Goal: Task Accomplishment & Management: Manage account settings

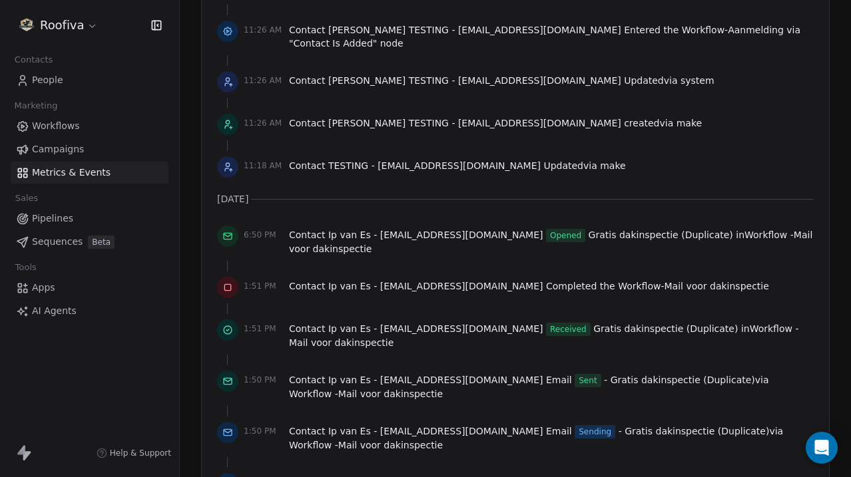
scroll to position [5824, 0]
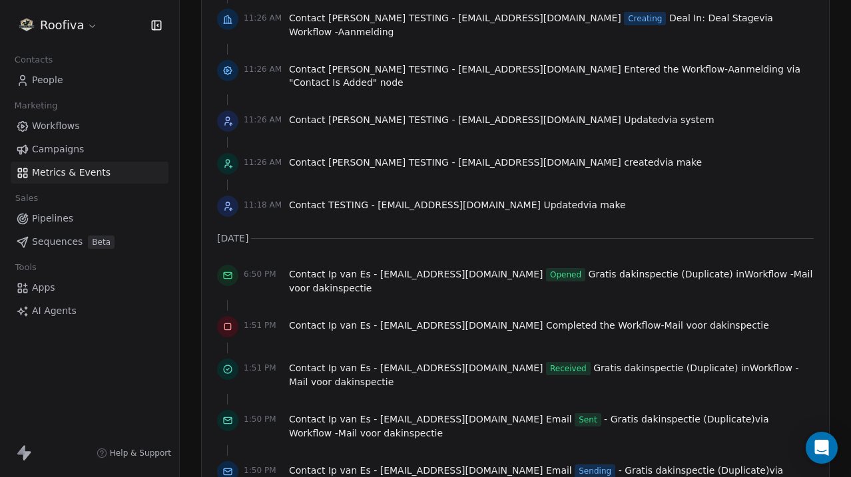
scroll to position [5795, 0]
click at [110, 150] on link "Campaigns" at bounding box center [90, 150] width 158 height 22
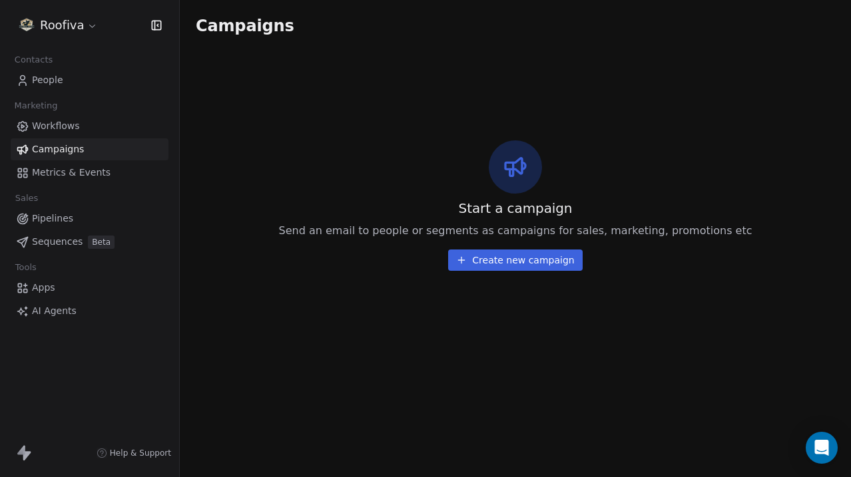
click at [84, 123] on link "Workflows" at bounding box center [90, 126] width 158 height 22
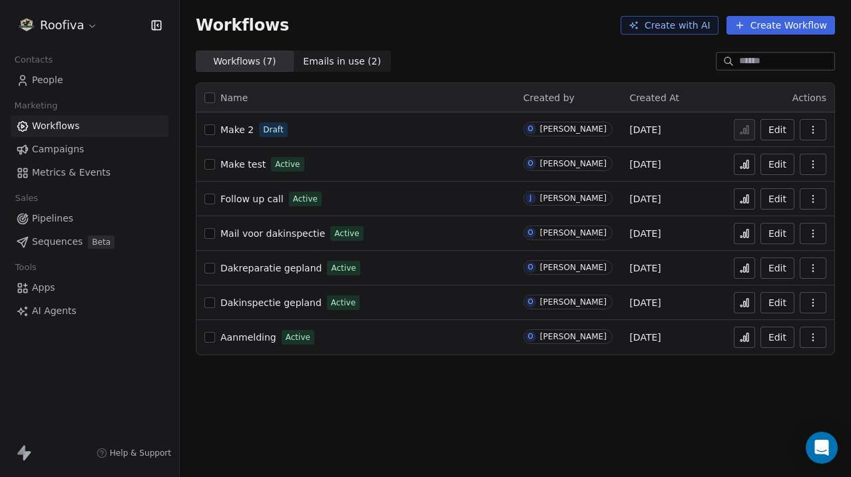
click at [244, 337] on span "Aanmelding" at bounding box center [248, 337] width 56 height 11
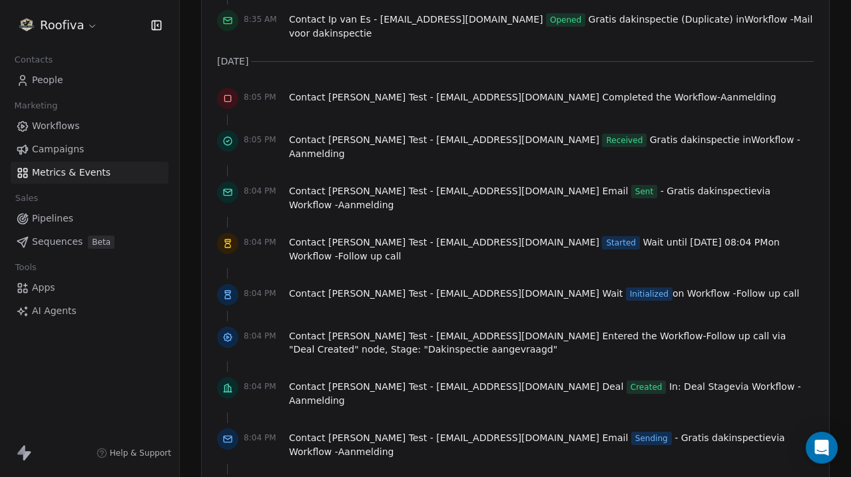
scroll to position [2899, 0]
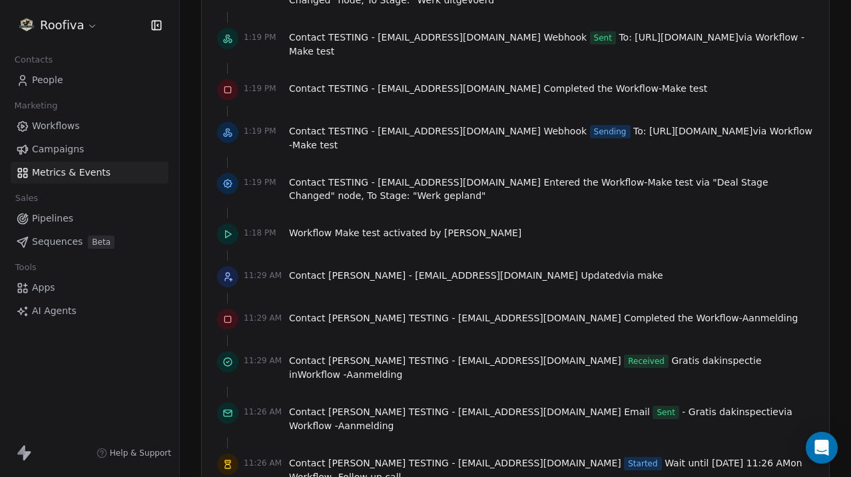
scroll to position [5244, 0]
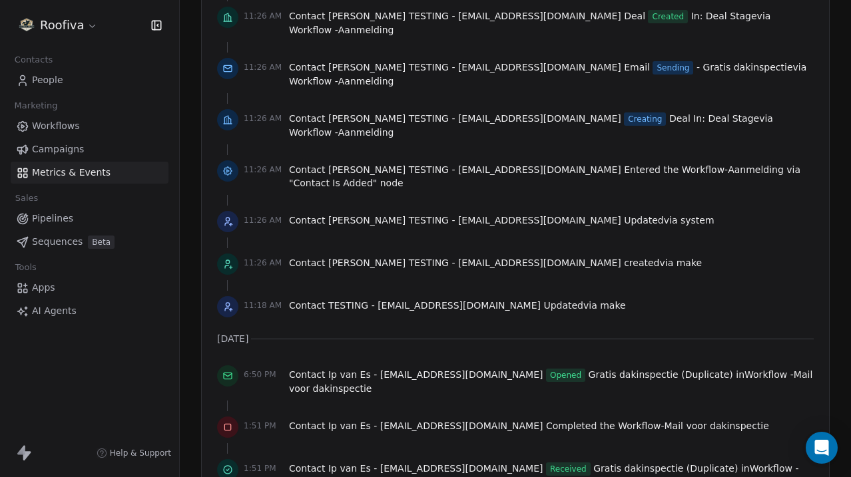
scroll to position [5688, 0]
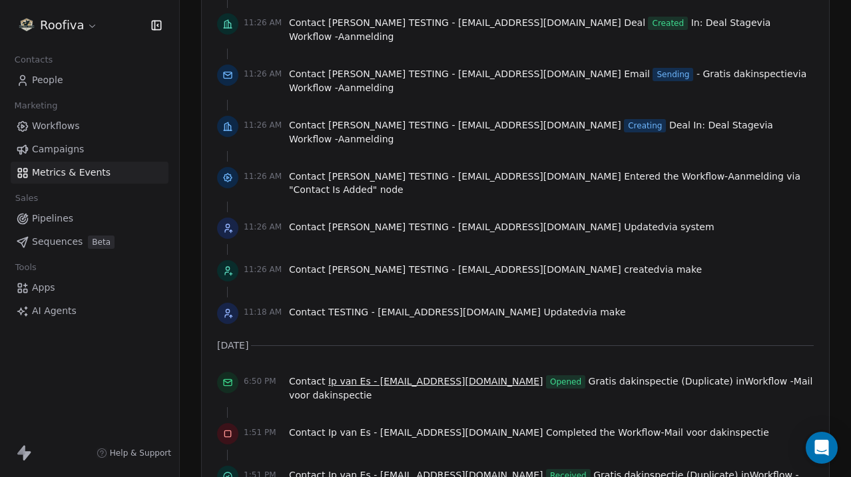
click at [396, 376] on span "Ip van Es - ipvanes21@gmail.com" at bounding box center [435, 381] width 215 height 11
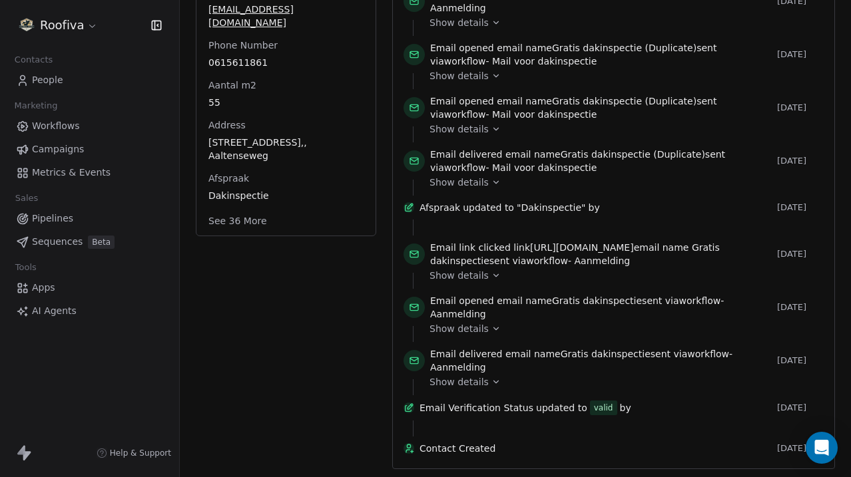
scroll to position [292, 0]
click at [479, 376] on span "Show details" at bounding box center [459, 382] width 59 height 13
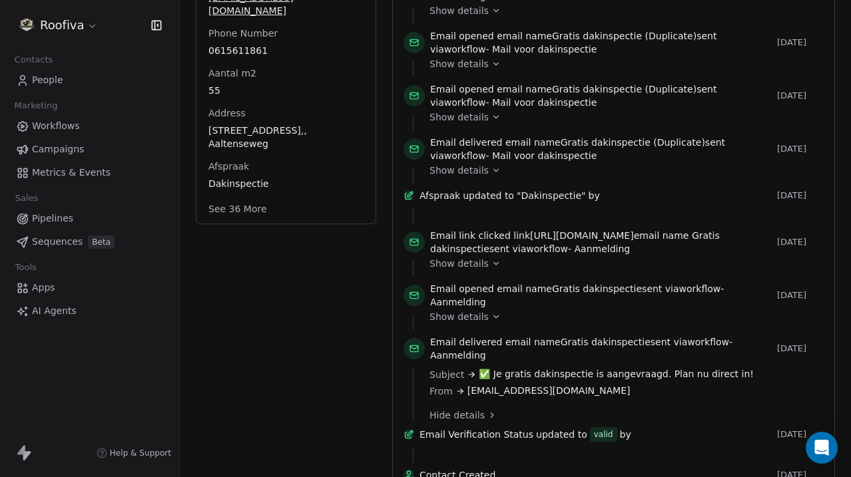
click at [470, 412] on span "Hide details" at bounding box center [457, 415] width 55 height 13
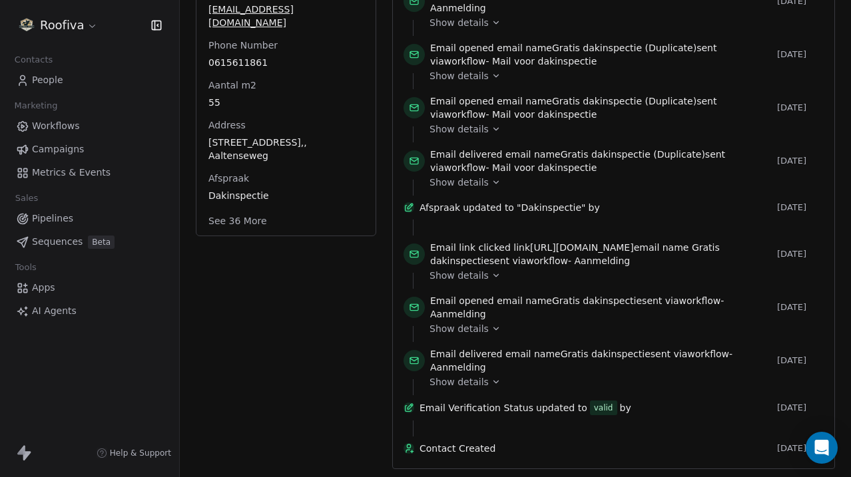
click at [477, 322] on span "Show details" at bounding box center [459, 328] width 59 height 13
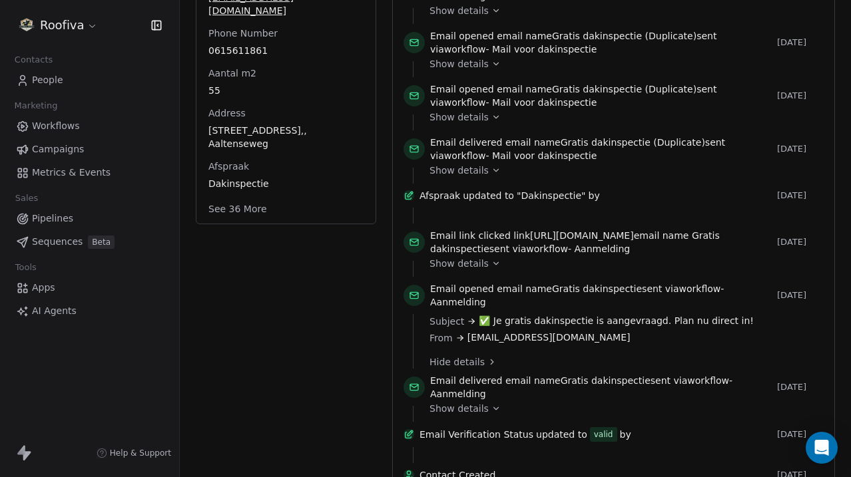
click at [483, 261] on span "Show details" at bounding box center [459, 263] width 59 height 13
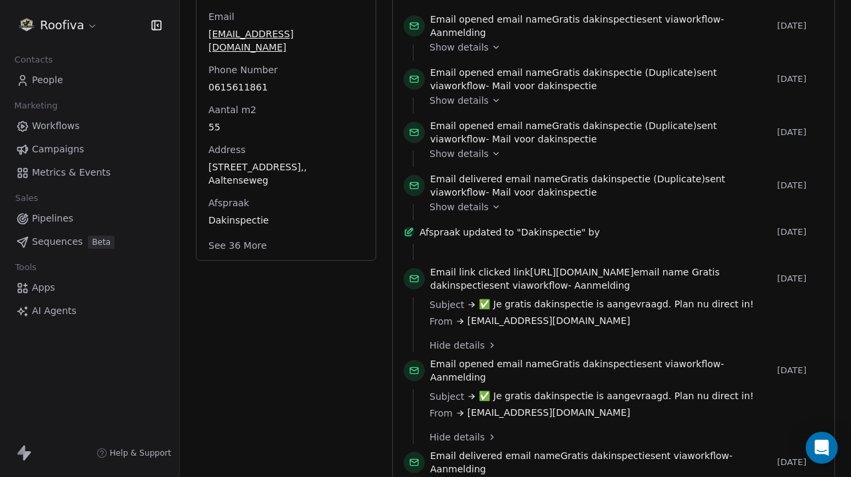
scroll to position [257, 0]
click at [475, 231] on span "updated to" at bounding box center [488, 230] width 51 height 13
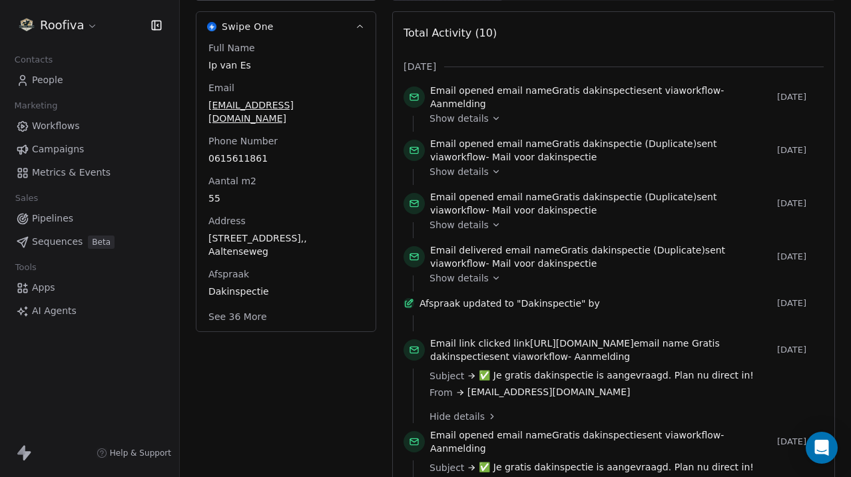
scroll to position [184, 0]
click at [105, 113] on div "Marketing" at bounding box center [90, 106] width 158 height 19
click at [92, 122] on link "Workflows" at bounding box center [90, 126] width 158 height 22
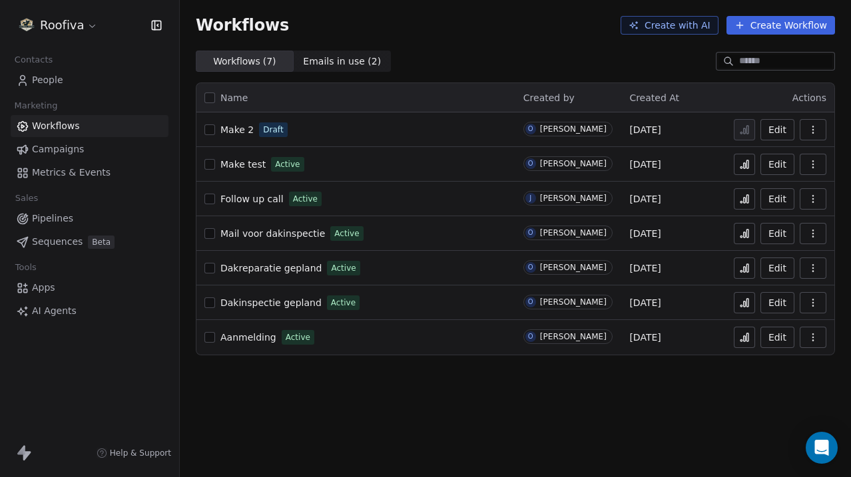
click at [286, 240] on link "Mail voor dakinspectie" at bounding box center [272, 233] width 105 height 13
click at [254, 341] on span "Aanmelding" at bounding box center [248, 337] width 56 height 11
click at [264, 137] on div "Make 2 Draft" at bounding box center [355, 130] width 303 height 19
click at [244, 127] on span "Make 2" at bounding box center [236, 130] width 33 height 11
click at [263, 227] on link "Mail voor dakinspectie" at bounding box center [272, 233] width 105 height 13
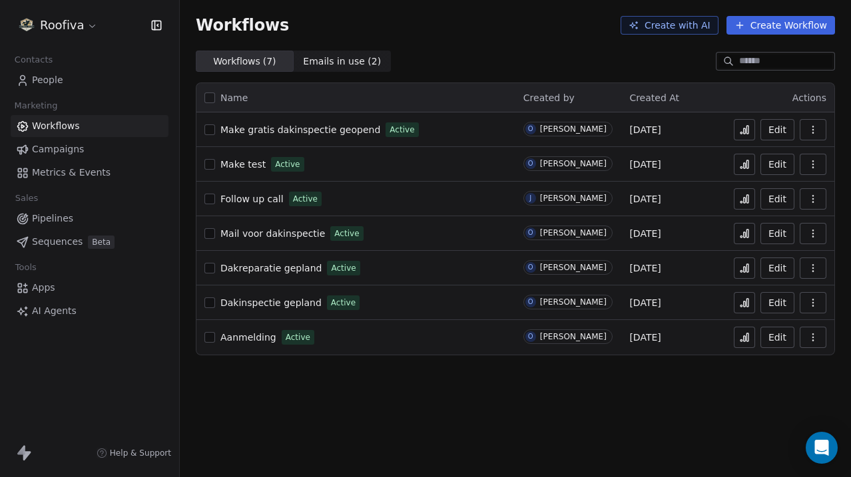
click at [101, 172] on span "Metrics & Events" at bounding box center [71, 173] width 79 height 14
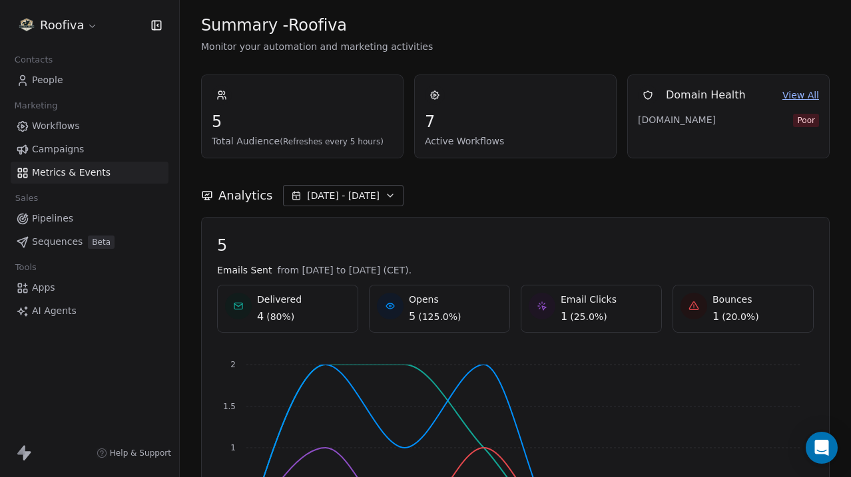
click at [792, 99] on link "View All" at bounding box center [800, 96] width 37 height 14
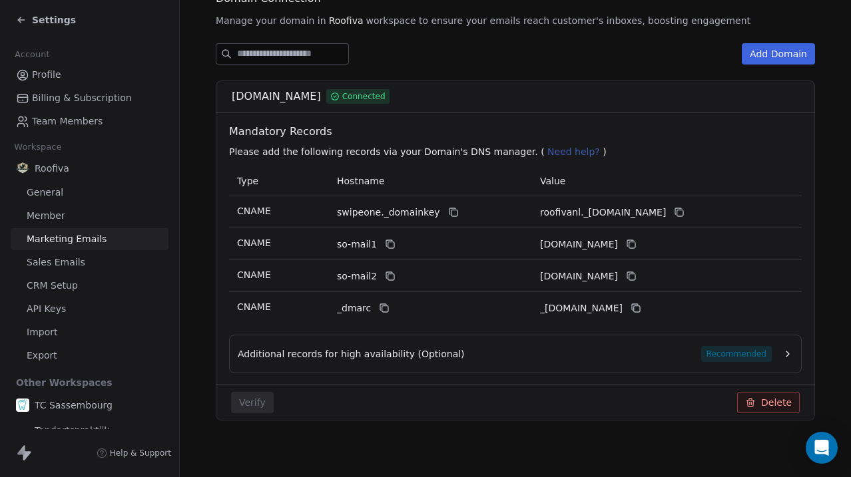
scroll to position [176, 0]
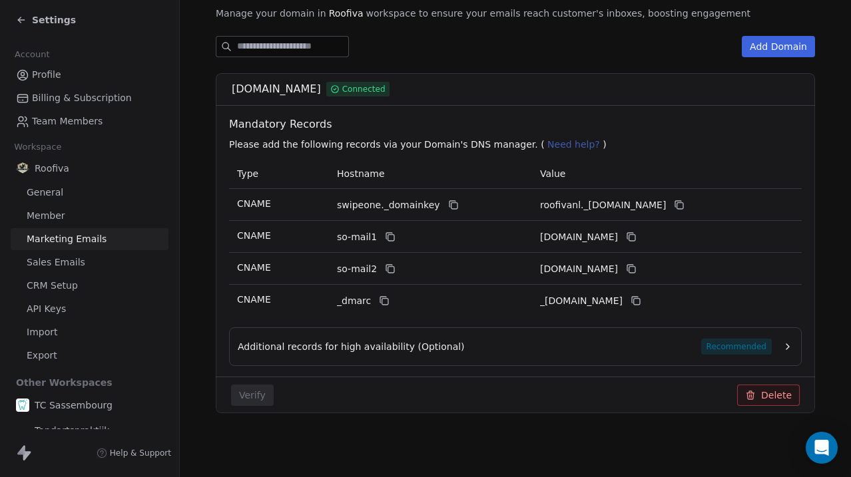
click at [451, 358] on div "Additional records for high availability (Optional) Recommended" at bounding box center [515, 347] width 573 height 39
click at [468, 347] on div "Additional records for high availability (Optional) Recommended" at bounding box center [505, 347] width 534 height 16
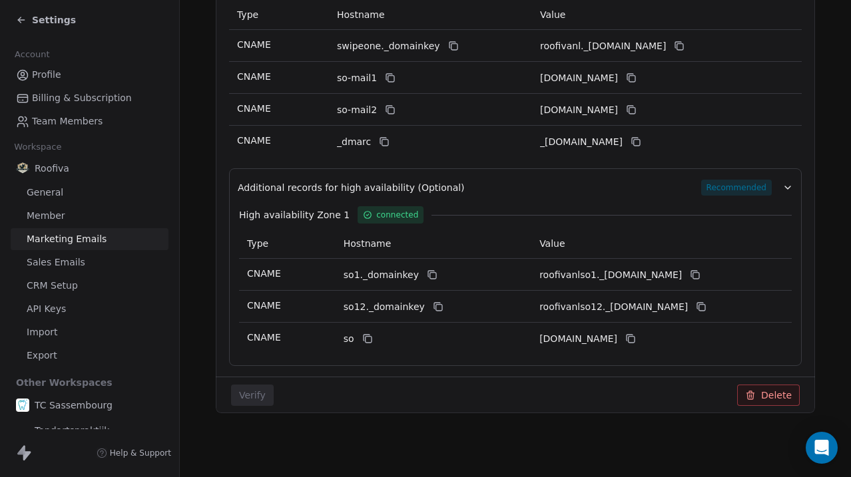
scroll to position [0, 0]
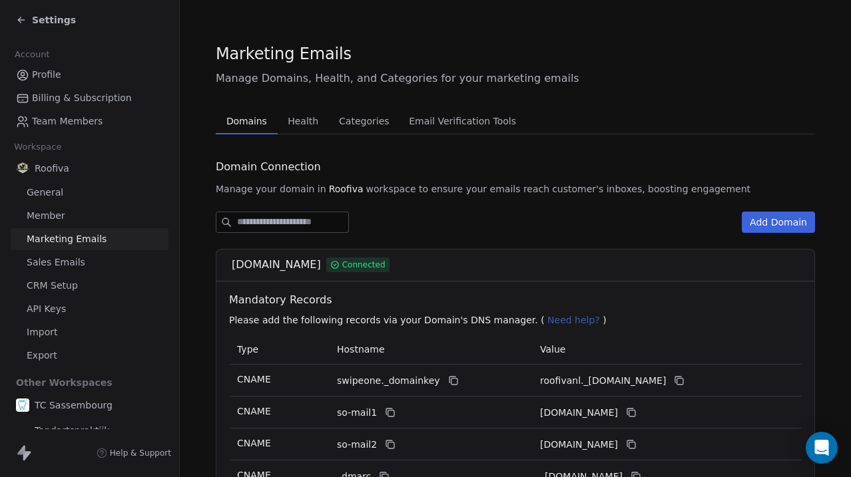
click at [307, 122] on span "Health" at bounding box center [302, 121] width 41 height 19
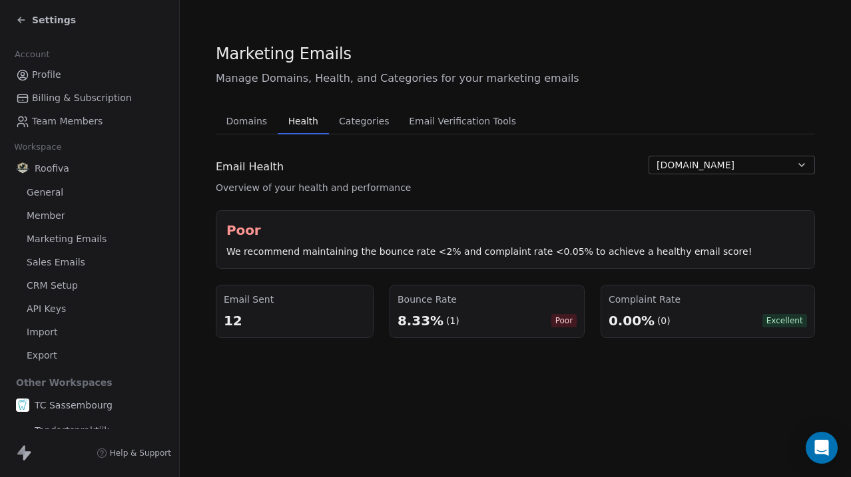
click at [388, 114] on button "Categories Categories" at bounding box center [364, 121] width 71 height 27
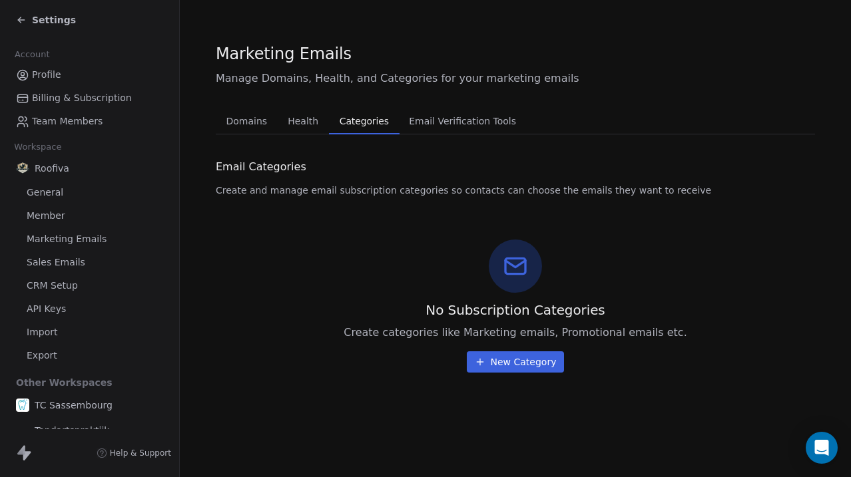
click at [446, 125] on span "Email Verification Tools" at bounding box center [463, 121] width 118 height 19
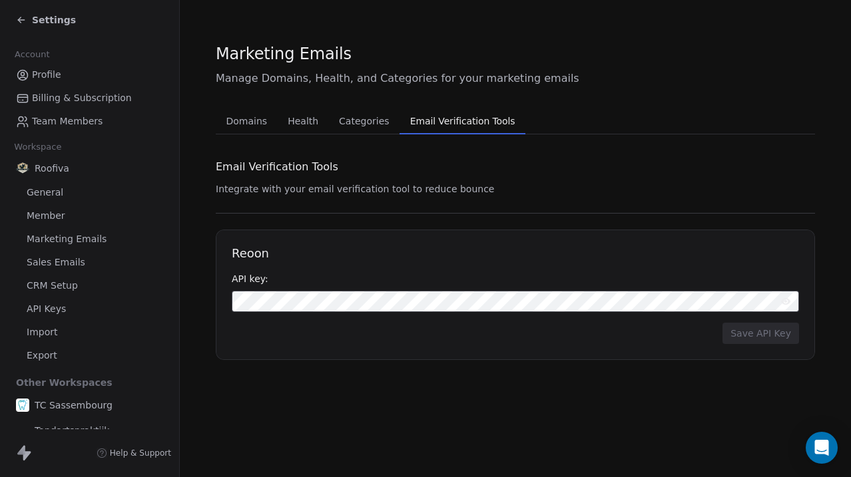
click at [262, 131] on button "Domains Domains" at bounding box center [247, 121] width 62 height 27
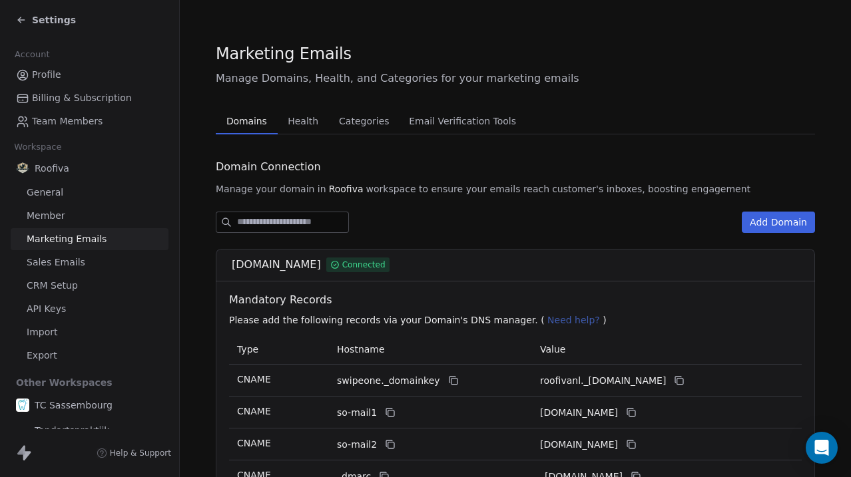
click at [443, 134] on button "Email Verification Tools Email Verification Tools" at bounding box center [463, 121] width 127 height 27
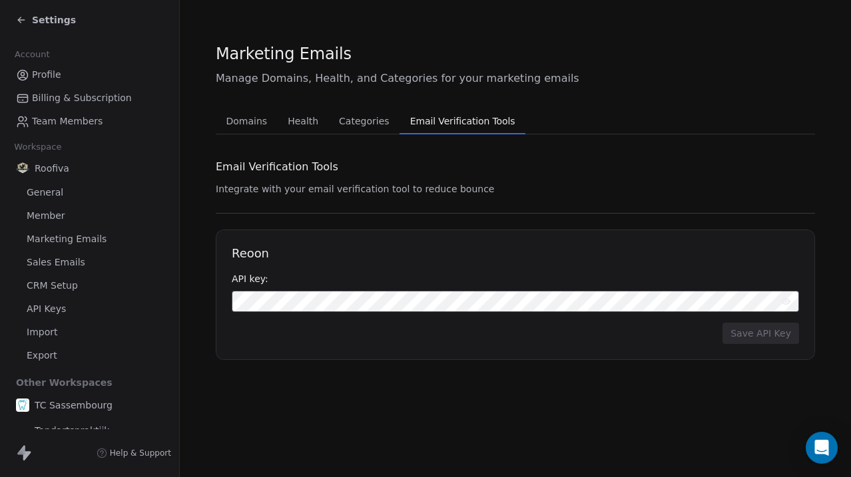
click at [258, 250] on h1 "Reoon" at bounding box center [515, 254] width 567 height 16
click at [61, 25] on span "Settings" at bounding box center [54, 19] width 44 height 13
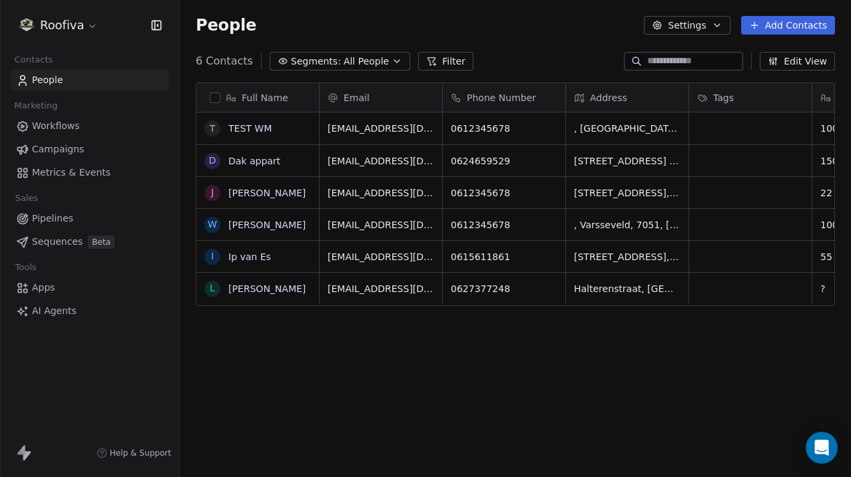
scroll to position [420, 671]
click at [97, 170] on span "Metrics & Events" at bounding box center [71, 173] width 79 height 14
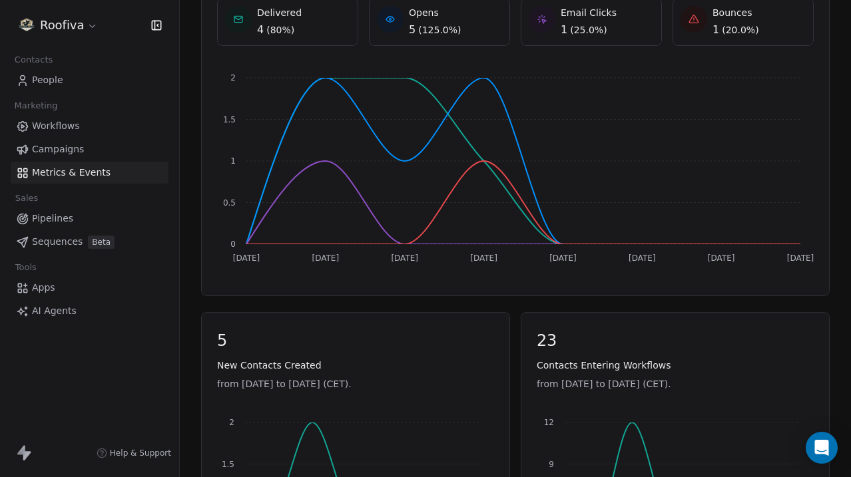
scroll to position [71, 0]
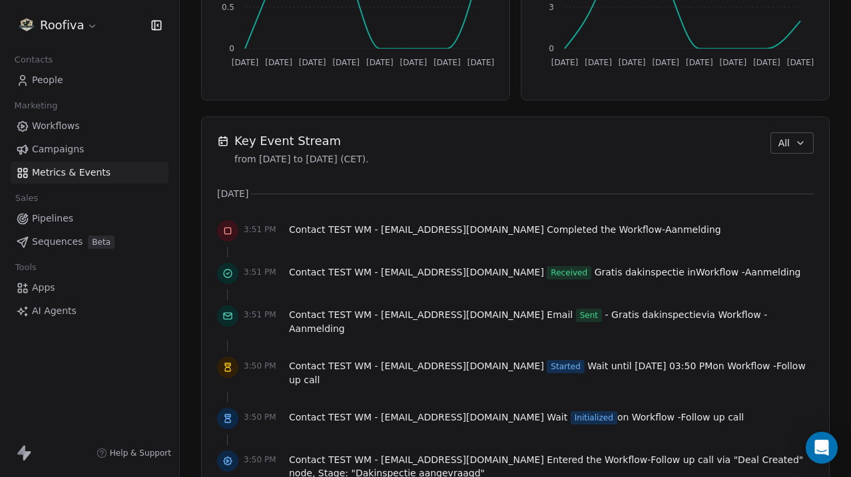
scroll to position [857, 0]
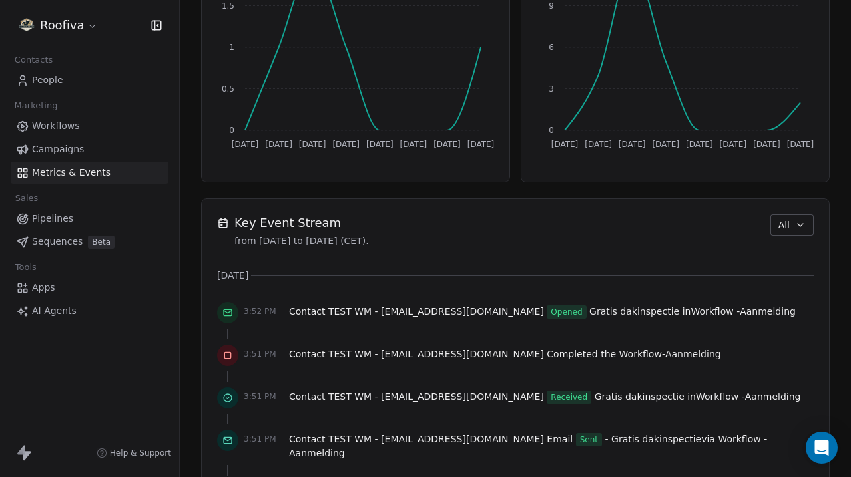
scroll to position [747, 0]
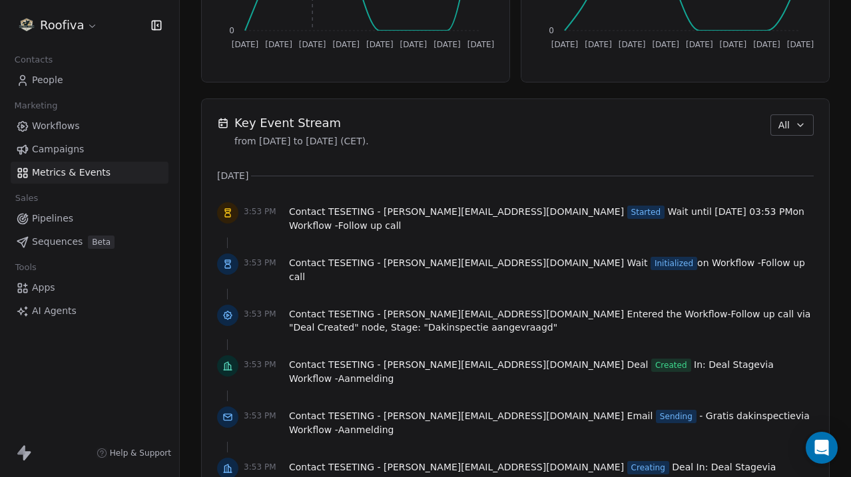
scroll to position [898, 0]
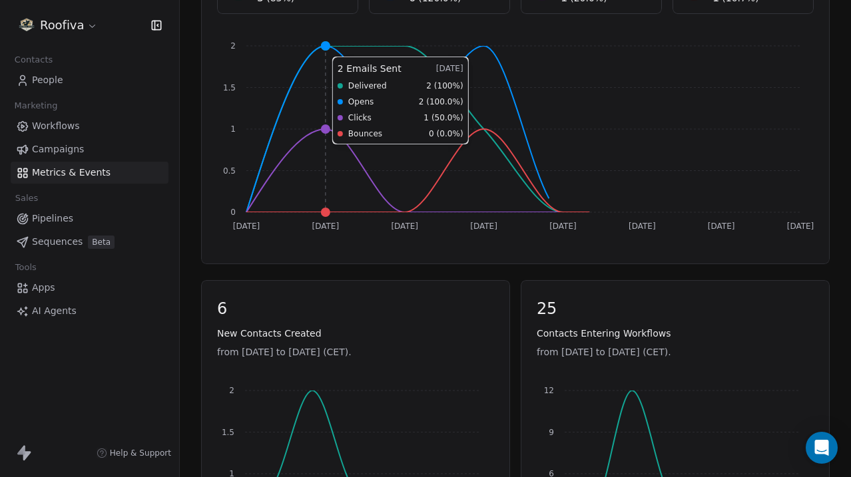
scroll to position [420, 0]
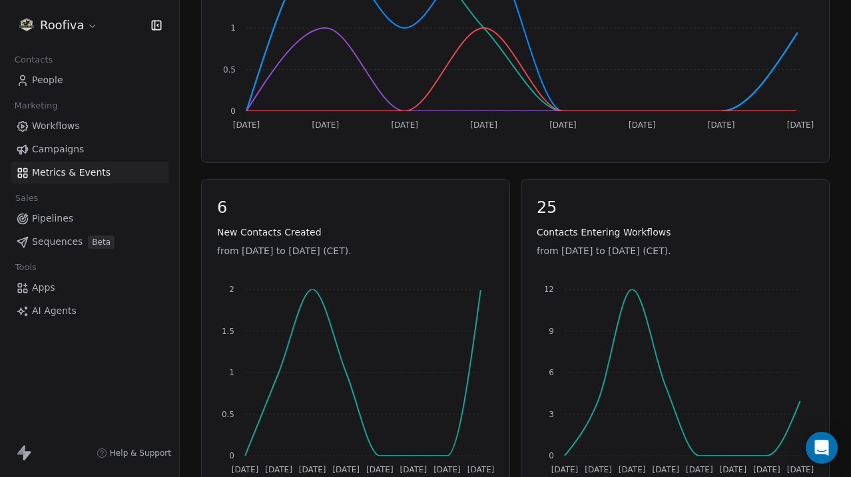
click at [119, 153] on link "Campaigns" at bounding box center [90, 150] width 158 height 22
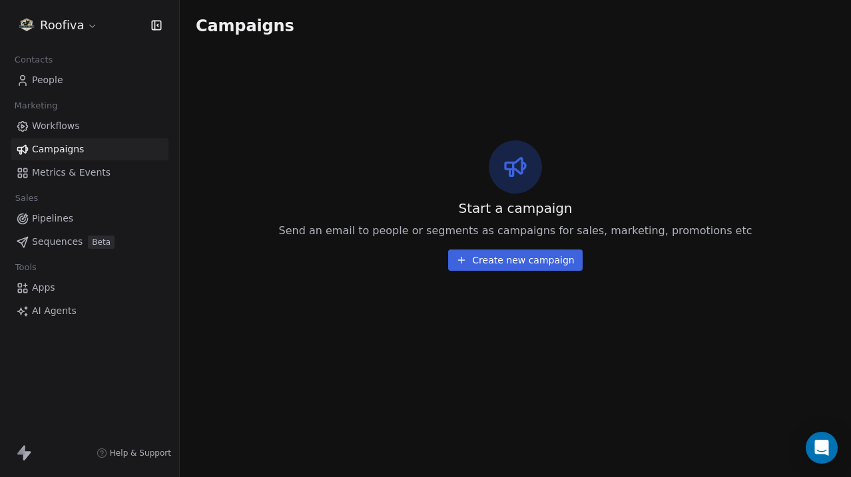
click at [116, 118] on link "Workflows" at bounding box center [90, 126] width 158 height 22
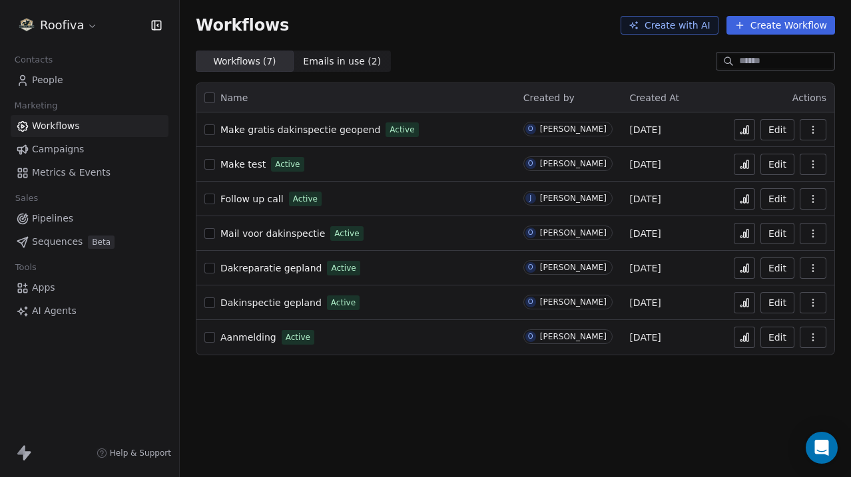
click at [312, 129] on span "Make gratis dakinspectie geopend" at bounding box center [300, 130] width 160 height 11
click at [753, 131] on button at bounding box center [744, 129] width 21 height 21
click at [742, 162] on icon at bounding box center [744, 164] width 11 height 11
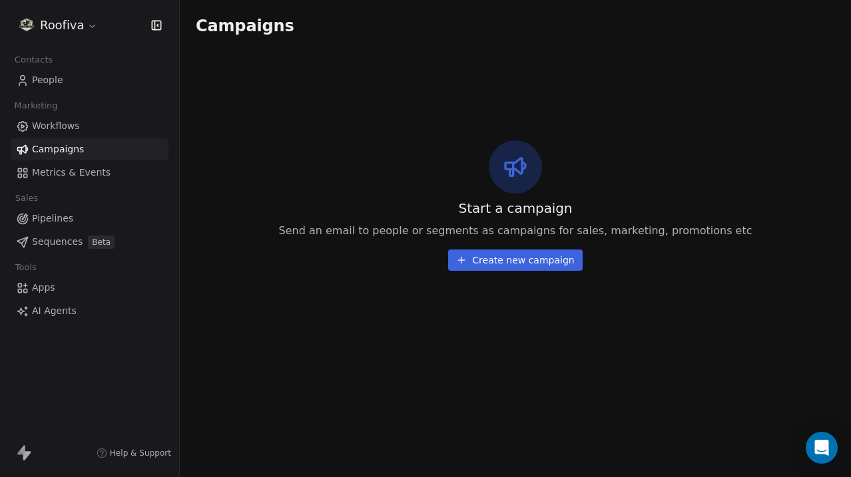
click at [109, 170] on link "Metrics & Events" at bounding box center [90, 173] width 158 height 22
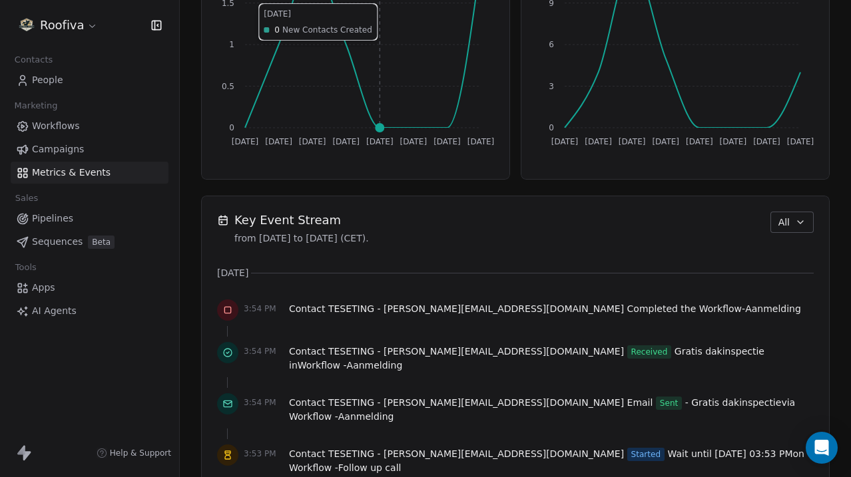
scroll to position [757, 0]
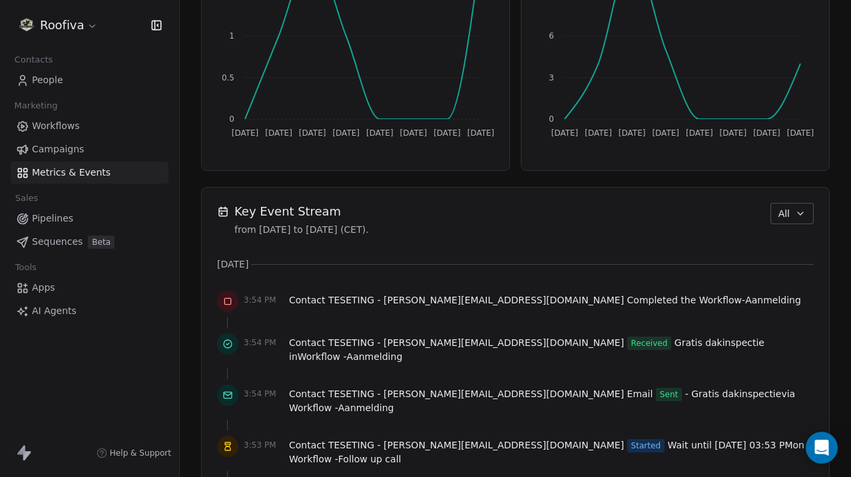
click at [77, 127] on span "Workflows" at bounding box center [56, 126] width 48 height 14
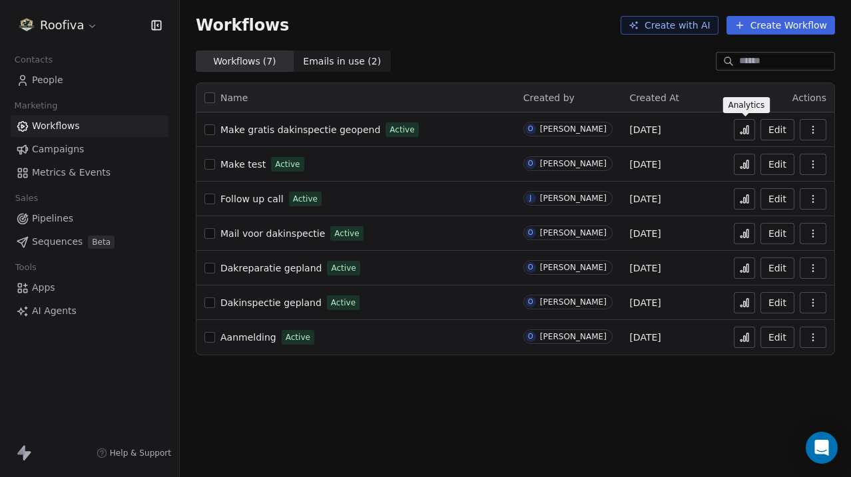
click at [747, 129] on icon at bounding box center [744, 130] width 11 height 11
click at [822, 128] on button "button" at bounding box center [813, 129] width 27 height 21
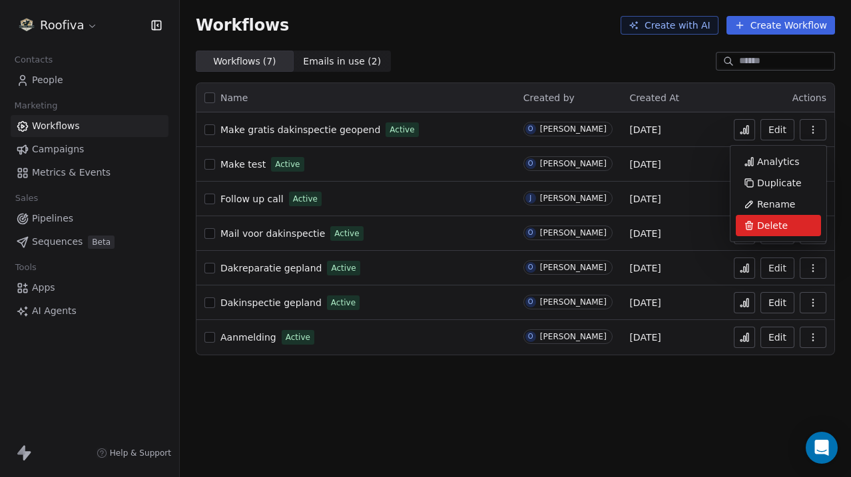
click at [780, 222] on span "Delete" at bounding box center [772, 225] width 31 height 13
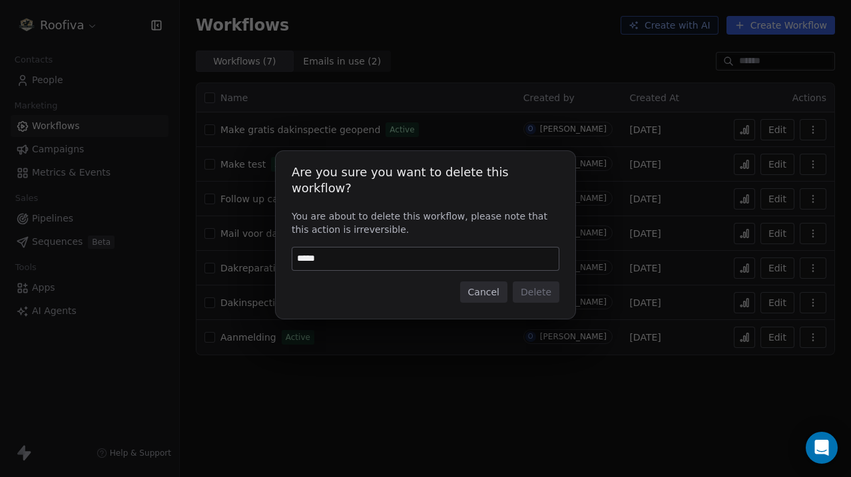
type input "******"
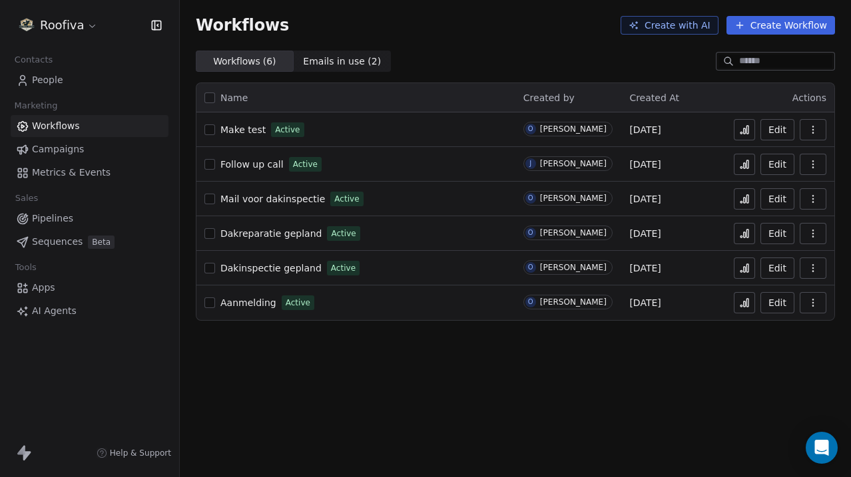
click at [236, 130] on span "Make test" at bounding box center [242, 130] width 45 height 11
click at [125, 70] on link "People" at bounding box center [90, 80] width 158 height 22
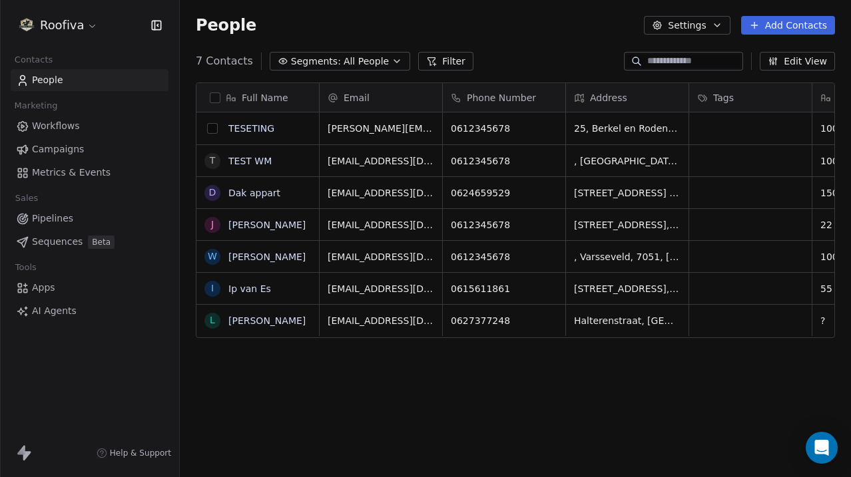
scroll to position [1, 1]
click at [207, 127] on button "grid" at bounding box center [212, 128] width 11 height 11
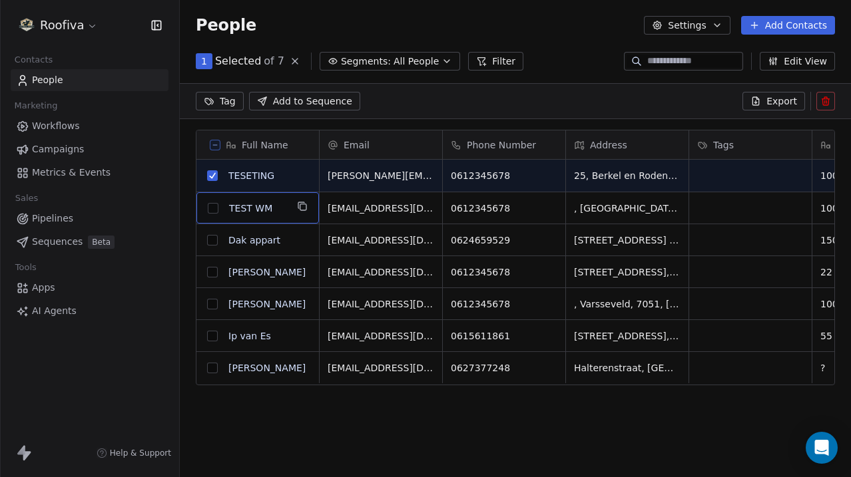
click at [211, 240] on button "grid" at bounding box center [212, 240] width 11 height 11
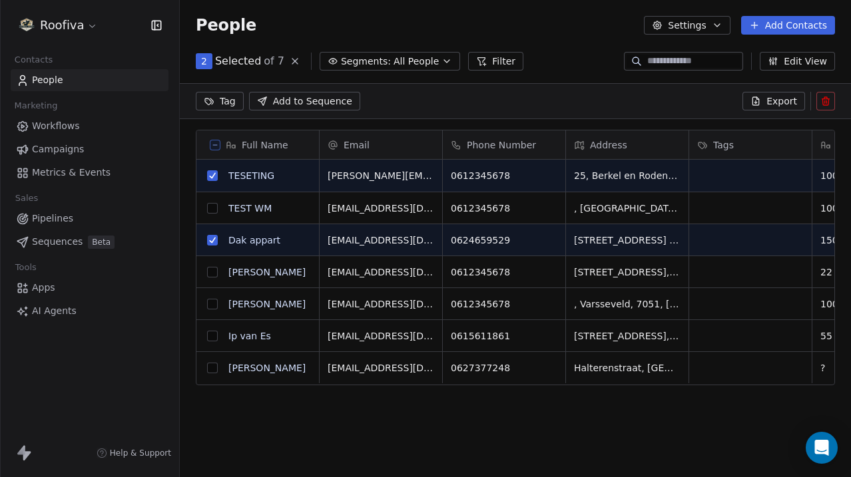
click at [214, 209] on button "grid" at bounding box center [212, 208] width 11 height 11
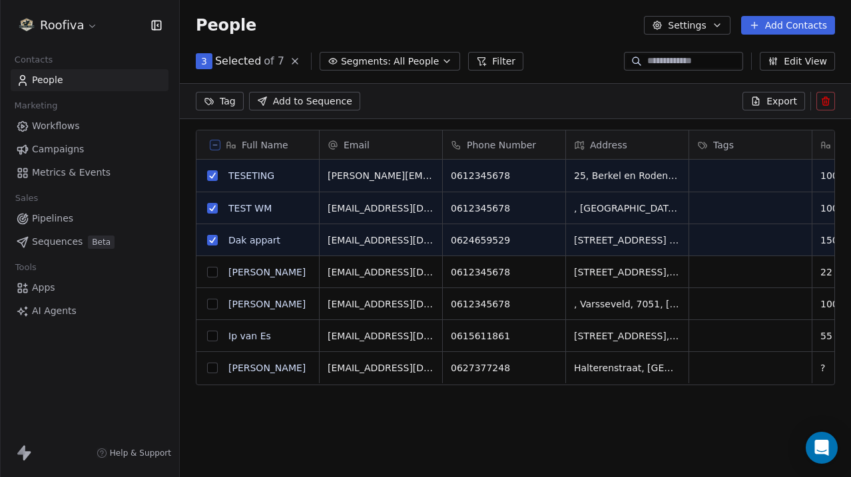
click at [214, 272] on button "grid" at bounding box center [212, 272] width 11 height 11
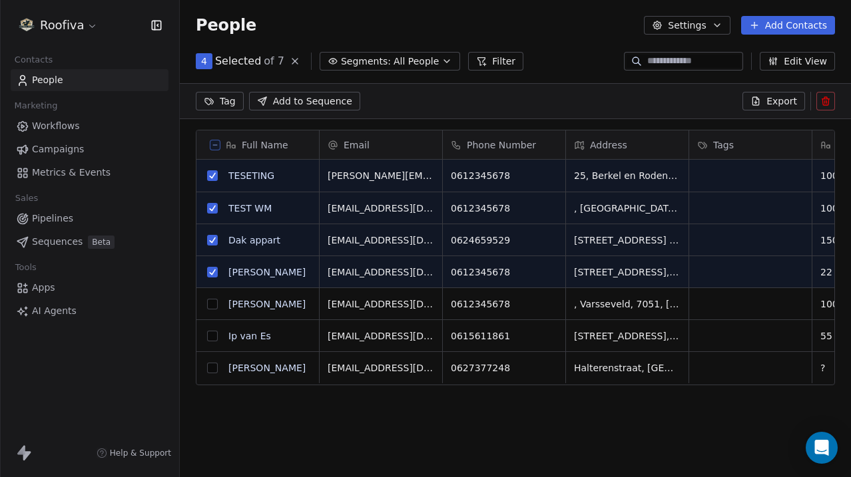
click at [214, 299] on button "grid" at bounding box center [212, 304] width 11 height 11
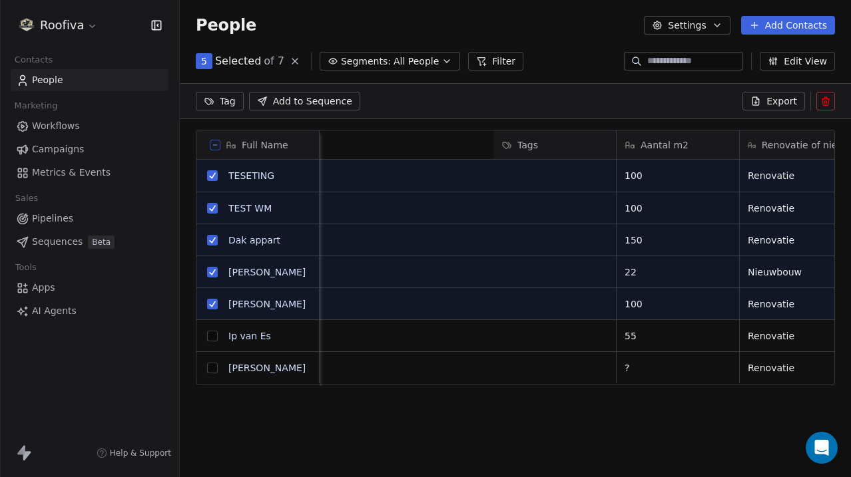
scroll to position [0, 0]
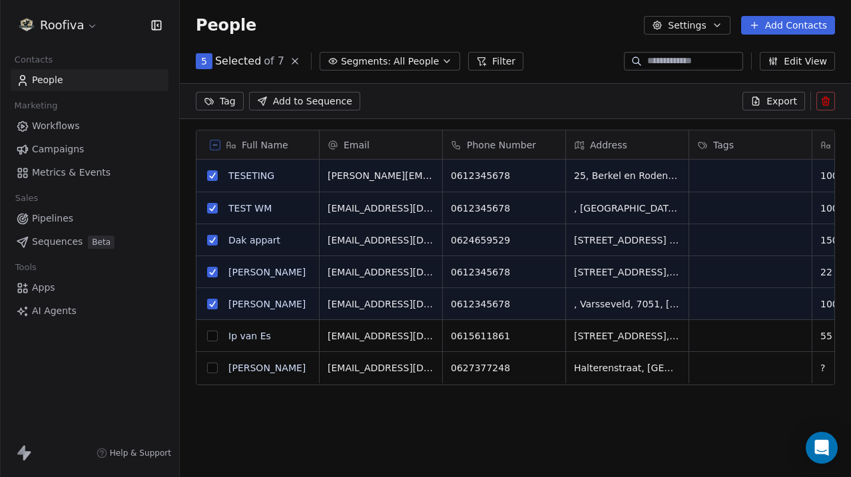
click at [825, 100] on icon at bounding box center [825, 101] width 11 height 11
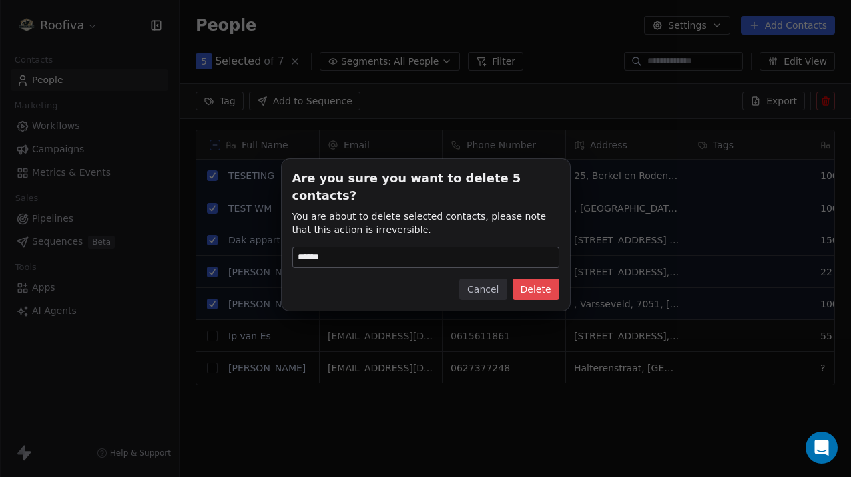
type input "******"
click at [542, 282] on button "Delete" at bounding box center [536, 289] width 47 height 21
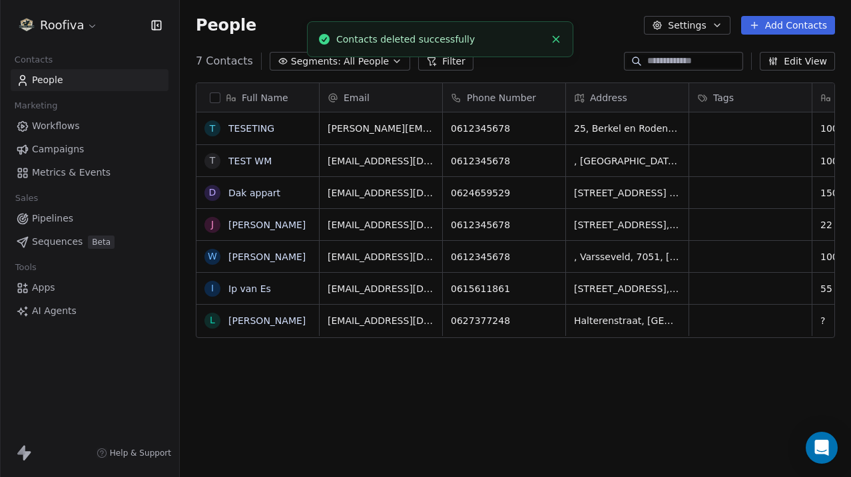
scroll to position [420, 671]
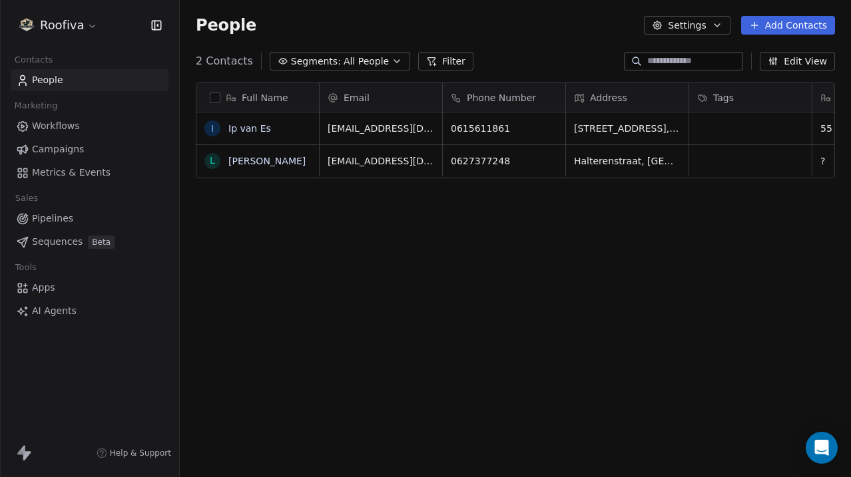
scroll to position [420, 671]
click at [86, 25] on html "Roofiva Contacts People Marketing Workflows Campaigns Metrics & Events Sales Pi…" at bounding box center [425, 238] width 851 height 477
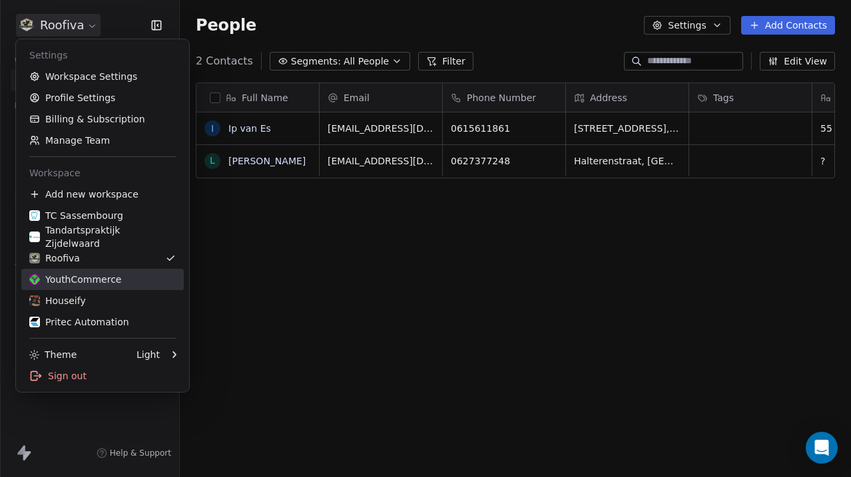
click at [93, 282] on div "YouthCommerce" at bounding box center [75, 279] width 92 height 13
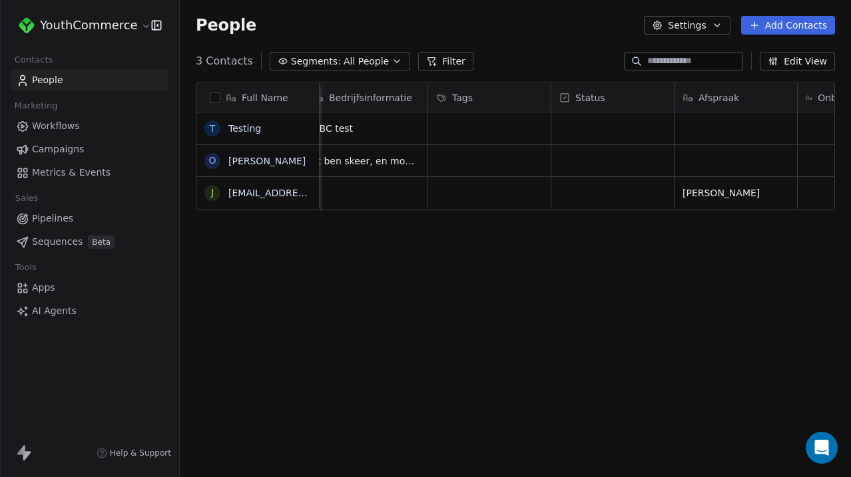
scroll to position [0, 461]
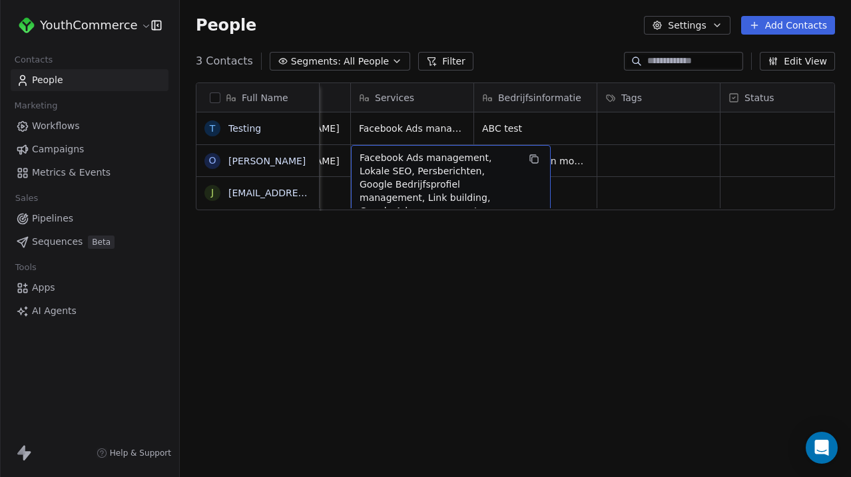
click at [384, 240] on div "Full Name T Testing o [PERSON_NAME] j [EMAIL_ADDRESS][DOMAIN_NAME] Email Phone …" at bounding box center [515, 282] width 671 height 420
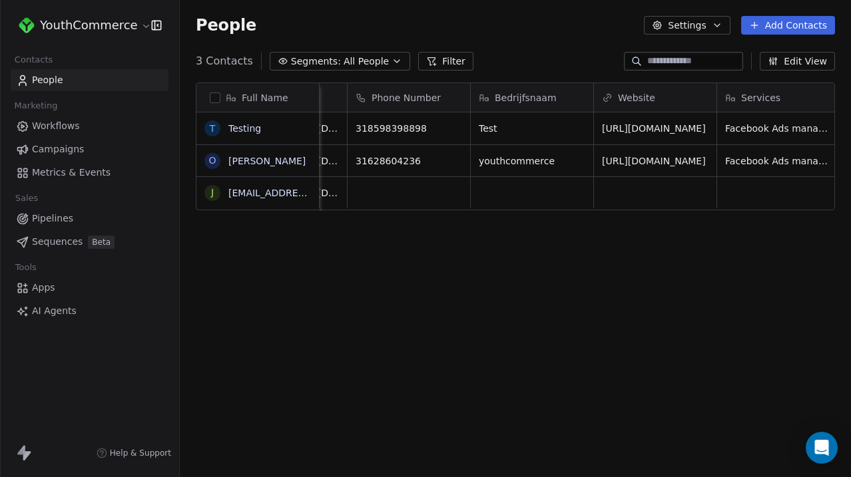
scroll to position [0, 145]
